Goal: Check status

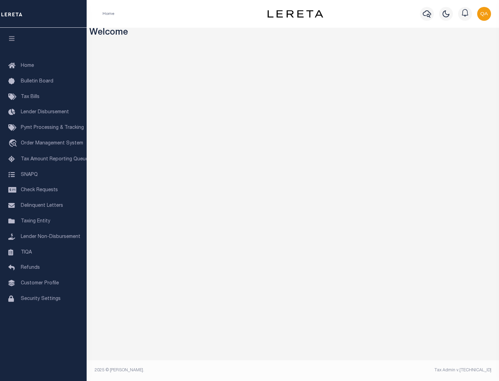
click at [43, 190] on span "Check Requests" at bounding box center [39, 190] width 37 height 5
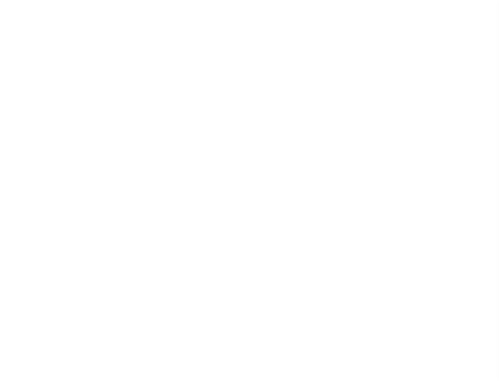
select select "50"
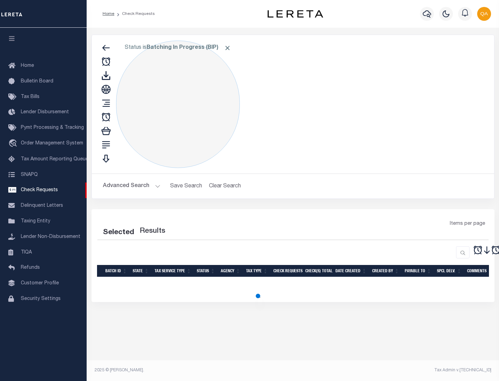
select select "50"
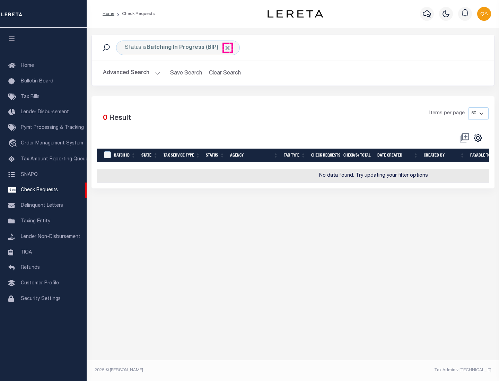
click at [228, 48] on span "Click to Remove" at bounding box center [227, 47] width 7 height 7
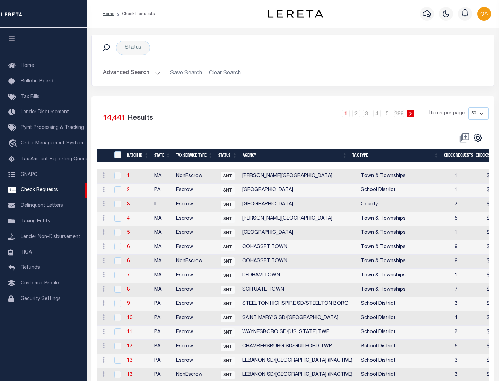
scroll to position [334, 0]
